Goal: Information Seeking & Learning: Learn about a topic

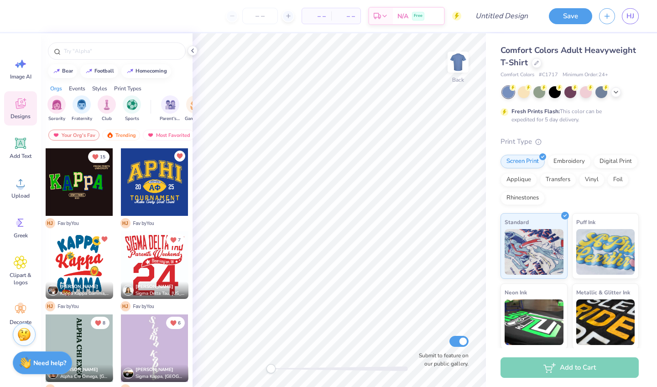
click at [82, 88] on div "Events" at bounding box center [77, 88] width 16 height 8
click at [109, 106] on img "filter for Philanthropy" at bounding box center [107, 104] width 10 height 10
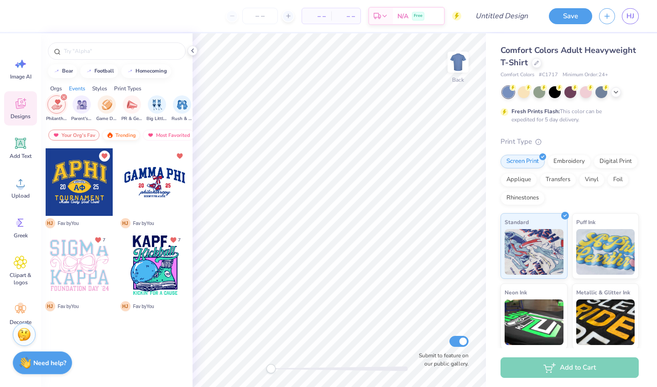
click at [118, 132] on div "Trending" at bounding box center [121, 135] width 38 height 11
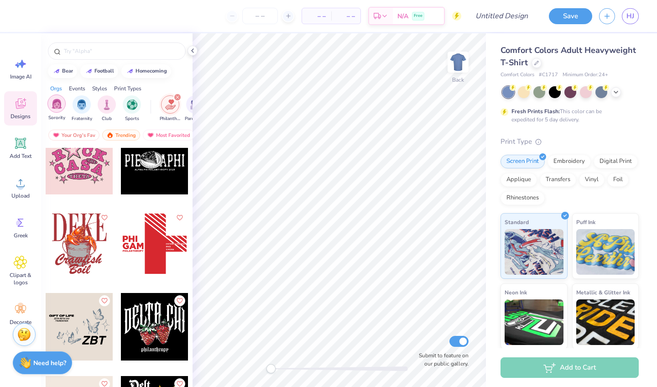
scroll to position [0, 0]
click at [59, 106] on img "filter for Sorority" at bounding box center [57, 104] width 10 height 10
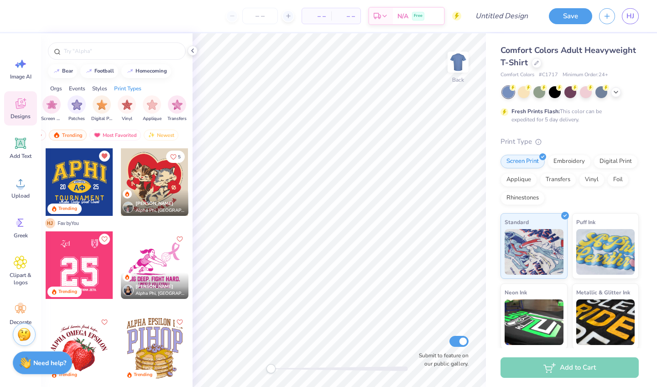
scroll to position [0, 773]
click at [54, 87] on div "Orgs" at bounding box center [56, 88] width 12 height 8
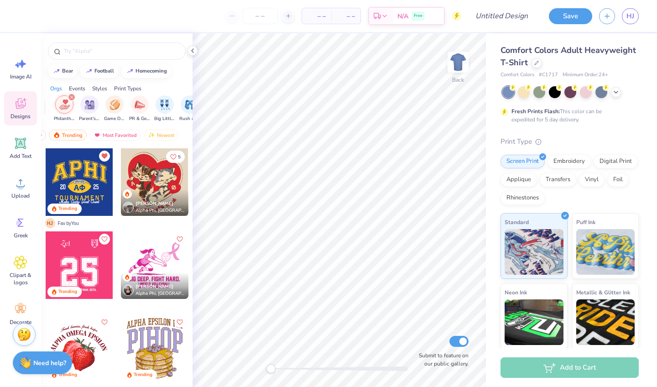
scroll to position [0, 0]
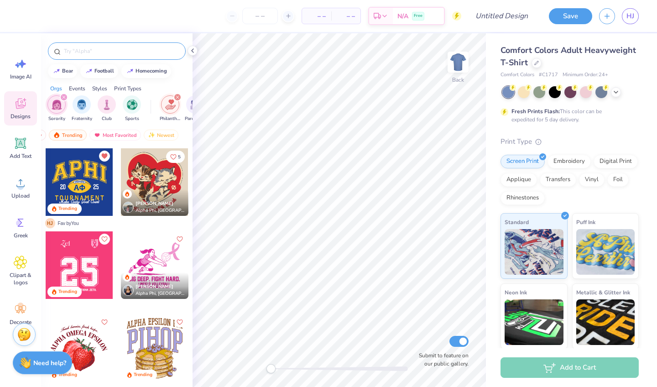
click at [127, 52] on input "text" at bounding box center [121, 51] width 117 height 9
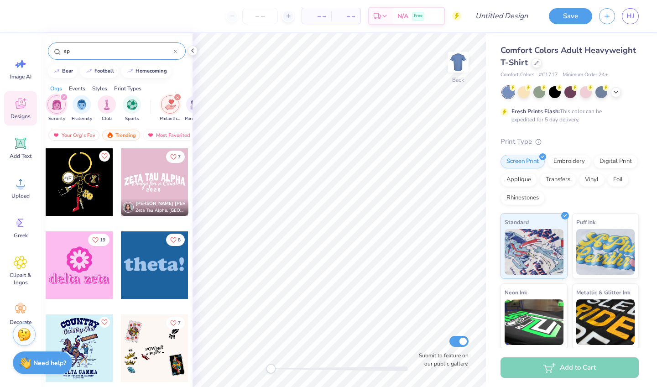
type input "s"
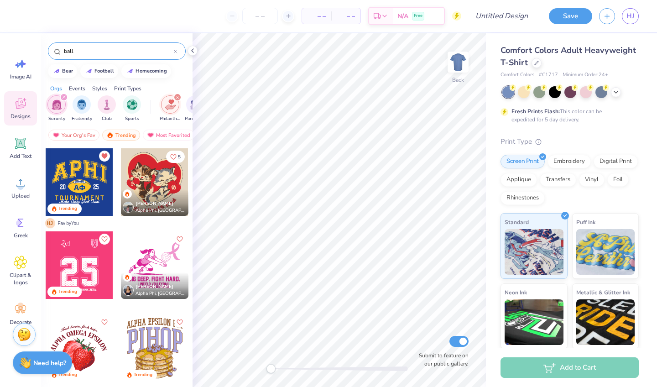
type input "ball"
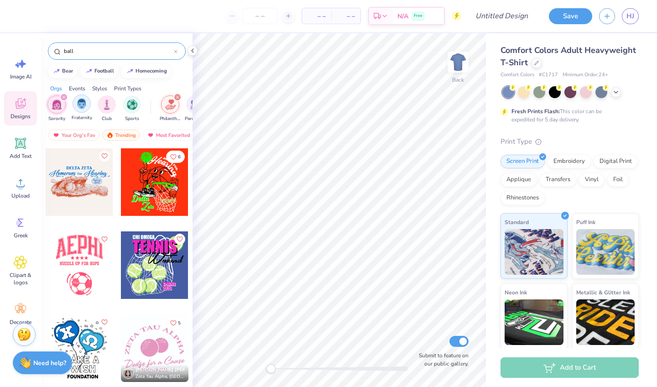
click at [85, 108] on img "filter for Fraternity" at bounding box center [82, 104] width 10 height 10
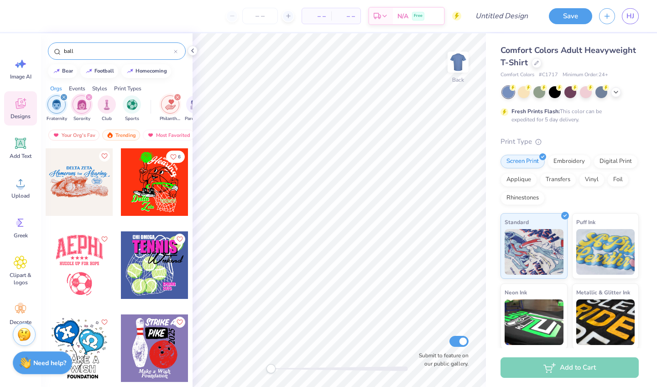
click at [177, 52] on icon at bounding box center [176, 52] width 4 height 4
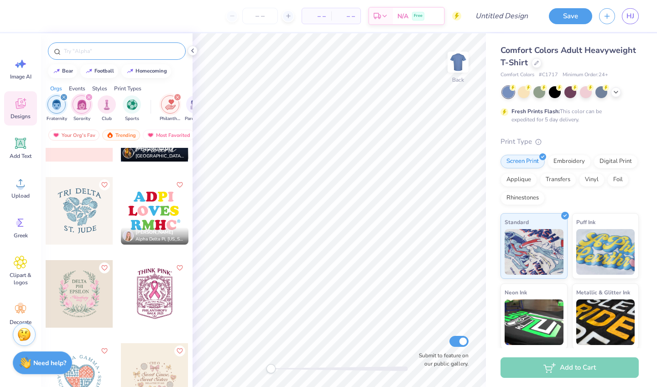
scroll to position [3974, 0]
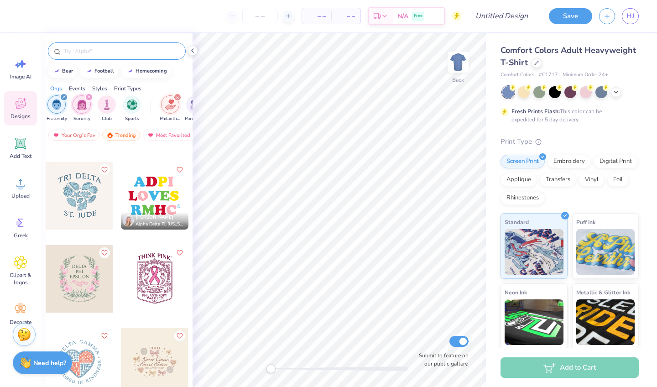
click at [177, 95] on div "filter for Philanthropy" at bounding box center [177, 97] width 8 height 8
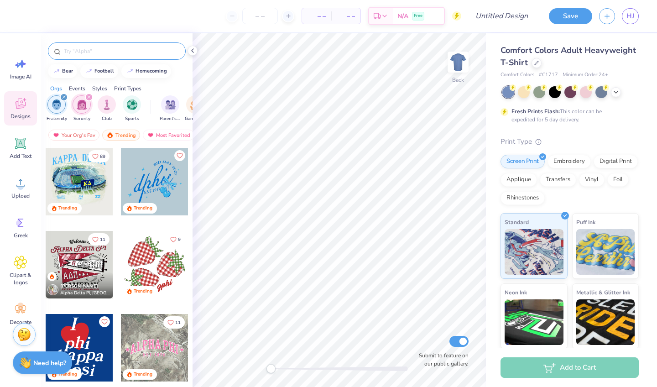
scroll to position [1247, 0]
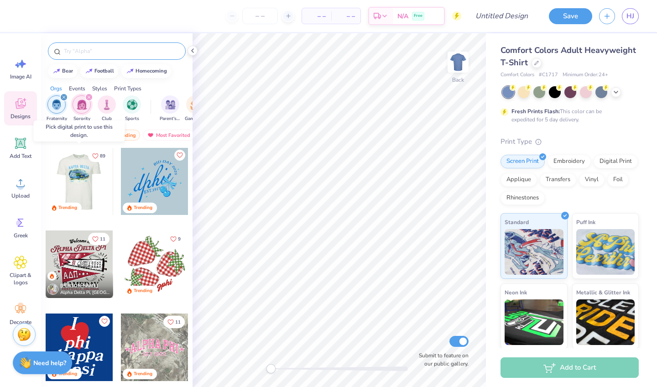
click at [78, 181] on div at bounding box center [79, 181] width 68 height 68
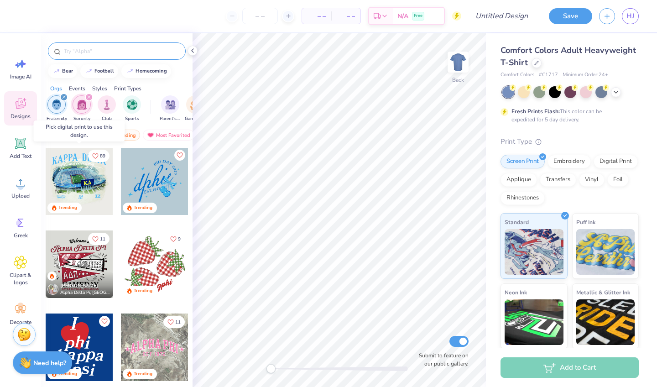
click at [84, 177] on div at bounding box center [80, 181] width 68 height 68
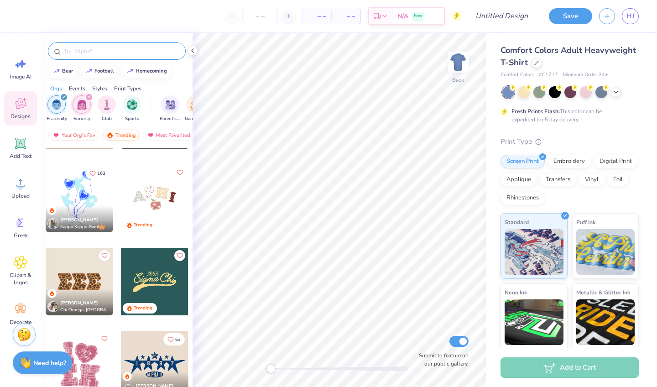
scroll to position [1728, 0]
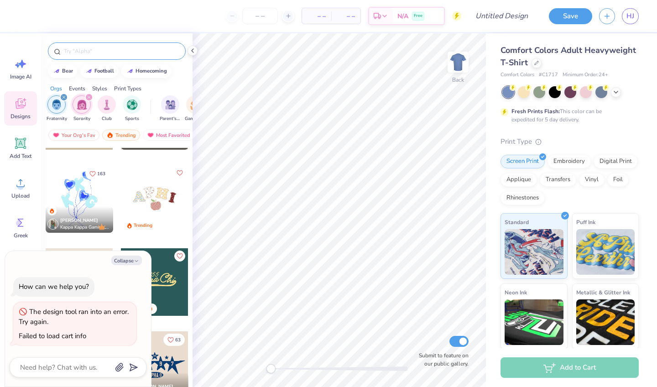
type textarea "x"
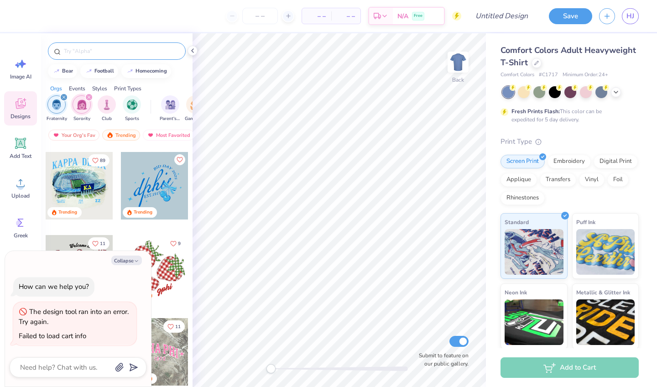
scroll to position [1227, 0]
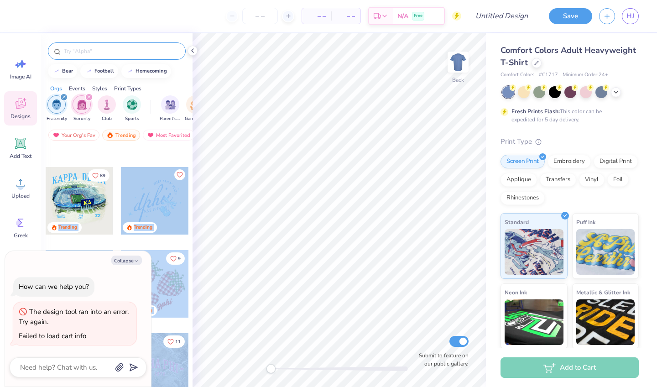
click at [292, 168] on div "– – Per Item – – Total Est. Delivery N/A Free Design Title Save HJ Image AI Des…" at bounding box center [328, 193] width 657 height 387
click at [91, 199] on div at bounding box center [80, 201] width 68 height 68
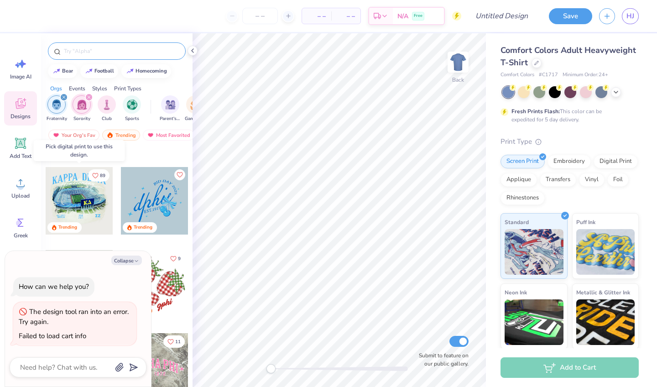
click at [91, 199] on div at bounding box center [80, 201] width 68 height 68
click at [100, 202] on div at bounding box center [80, 201] width 68 height 68
click at [74, 208] on div at bounding box center [80, 201] width 68 height 68
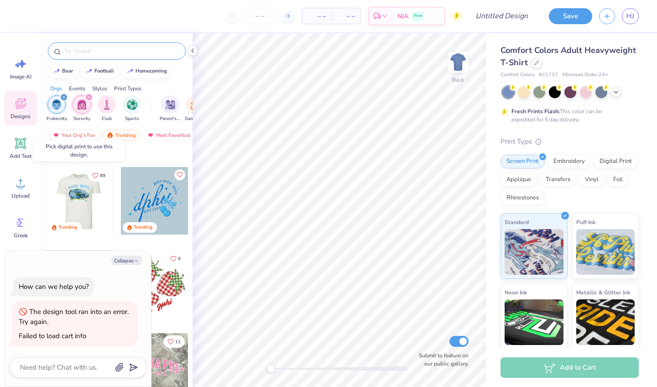
click at [80, 200] on div at bounding box center [79, 201] width 68 height 68
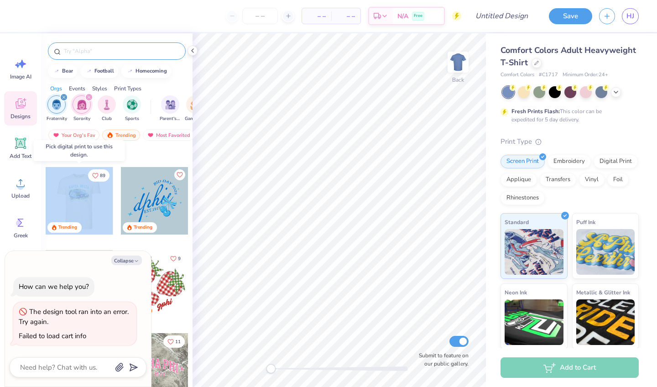
click at [80, 200] on div at bounding box center [79, 201] width 68 height 68
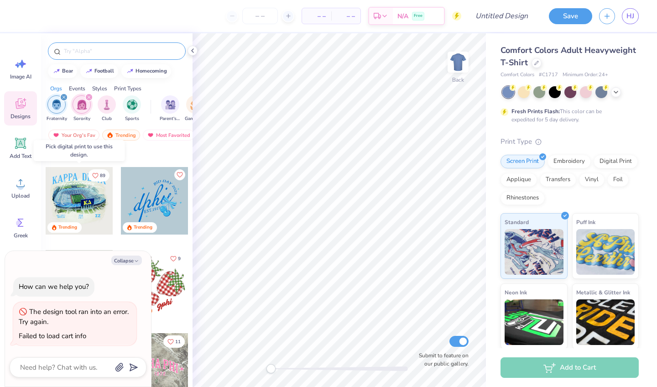
click at [80, 200] on div at bounding box center [80, 201] width 68 height 68
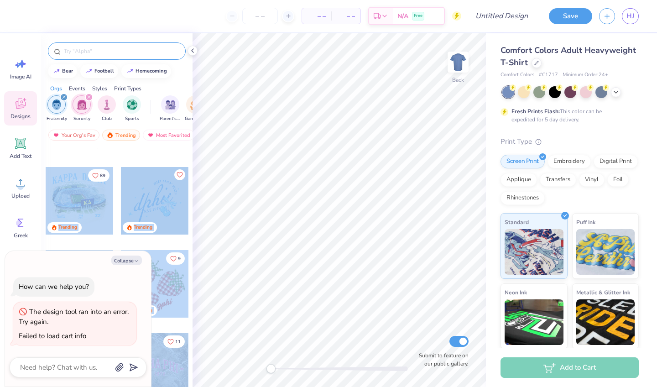
click at [321, 200] on div "– – Per Item – – Total Est. Delivery N/A Free Design Title Save HJ Image AI Des…" at bounding box center [328, 193] width 657 height 387
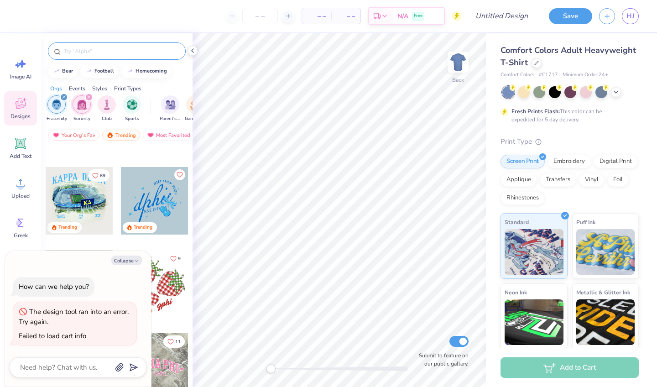
scroll to position [1288, 0]
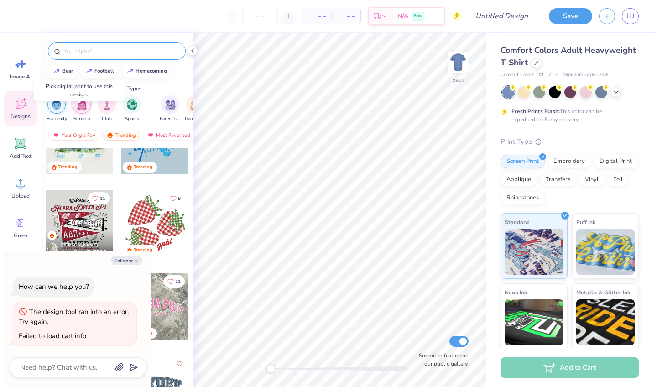
click at [89, 166] on div "Trending" at bounding box center [80, 168] width 68 height 12
click at [91, 169] on div "Trending" at bounding box center [80, 168] width 68 height 12
click at [91, 158] on div at bounding box center [80, 141] width 68 height 68
click at [46, 158] on div at bounding box center [12, 141] width 68 height 68
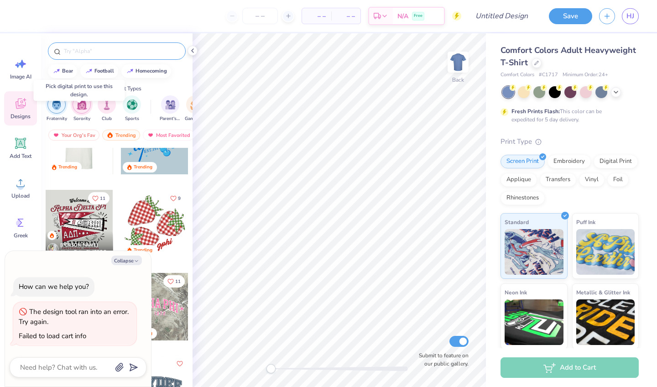
click at [91, 158] on div at bounding box center [79, 141] width 203 height 68
click at [91, 158] on div at bounding box center [79, 141] width 68 height 68
click at [45, 157] on div at bounding box center [12, 141] width 68 height 68
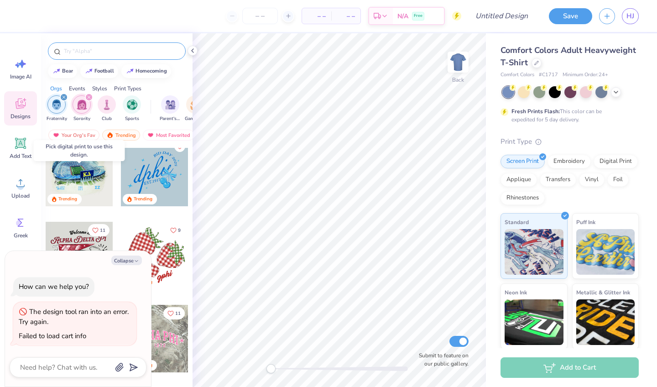
scroll to position [1213, 0]
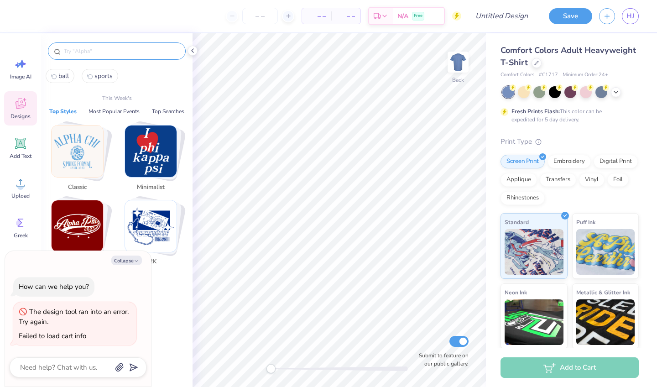
click at [96, 47] on input "text" at bounding box center [121, 51] width 117 height 9
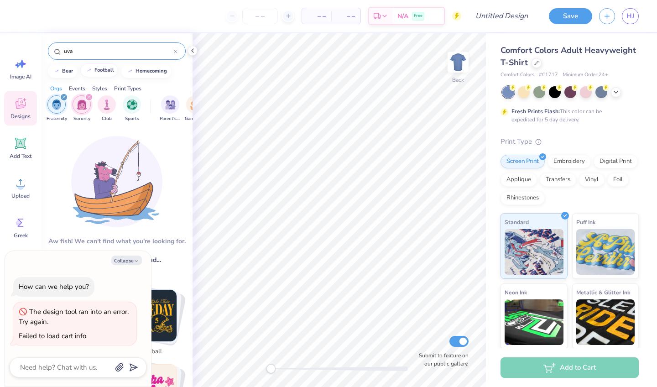
scroll to position [0, 0]
type input "u"
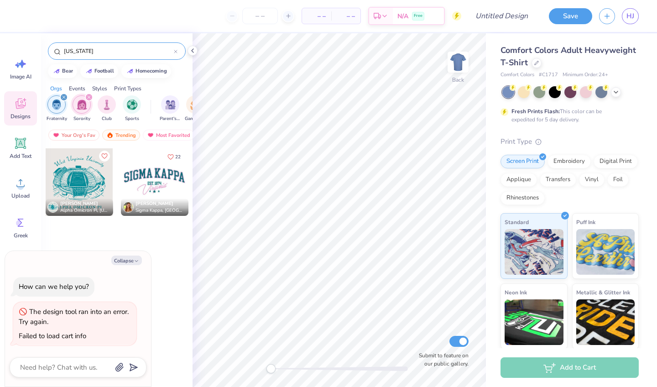
type input "[US_STATE]"
click at [90, 96] on icon "filter for Sorority" at bounding box center [89, 97] width 4 height 4
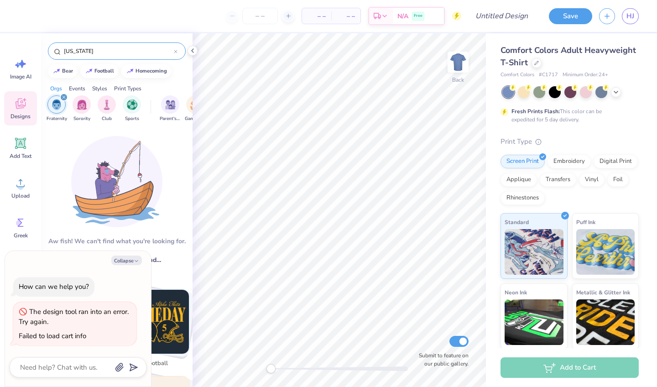
click at [63, 98] on icon "filter for Fraternity" at bounding box center [64, 97] width 4 height 4
